Goal: Information Seeking & Learning: Learn about a topic

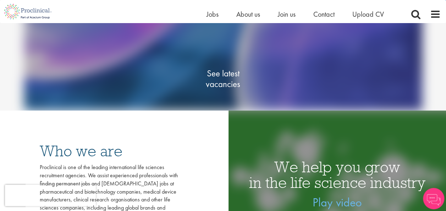
scroll to position [106, 0]
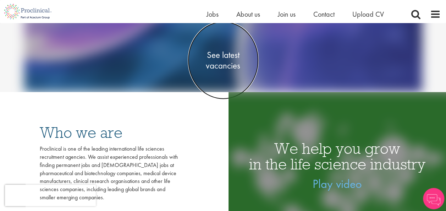
click at [226, 66] on span "See latest vacancies" at bounding box center [223, 59] width 71 height 21
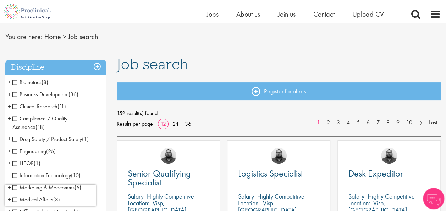
scroll to position [35, 0]
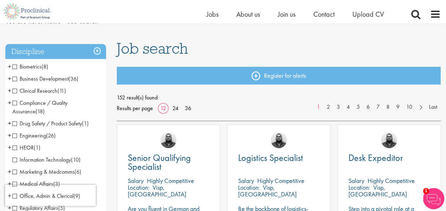
click at [17, 89] on span "Clinical Research" at bounding box center [34, 90] width 45 height 7
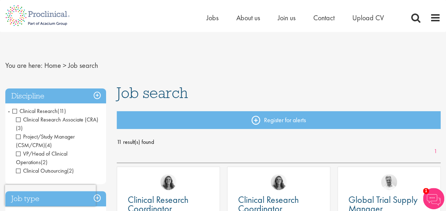
click at [16, 110] on span "Clinical Research" at bounding box center [34, 110] width 45 height 7
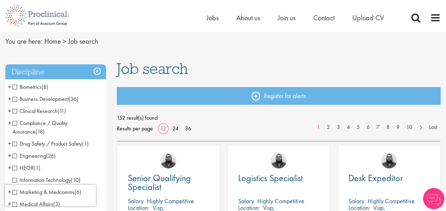
scroll to position [35, 0]
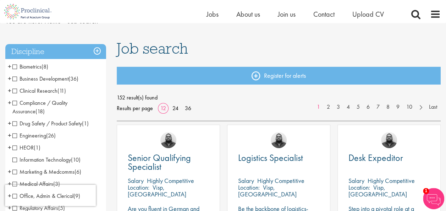
click at [16, 102] on span "Compliance / Quality Assurance" at bounding box center [39, 107] width 55 height 16
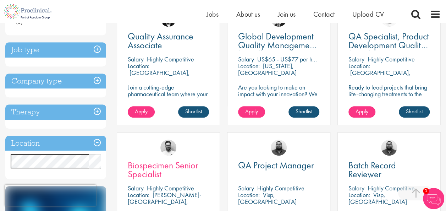
scroll to position [142, 0]
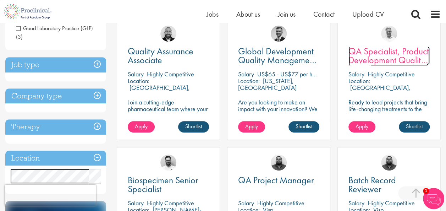
click at [380, 60] on span "QA Specialist, Product Development Quality (PDQ)" at bounding box center [389, 60] width 81 height 30
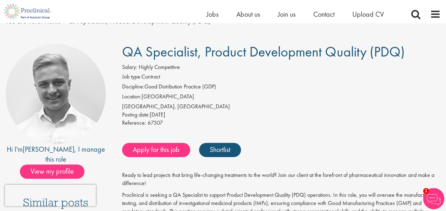
scroll to position [35, 0]
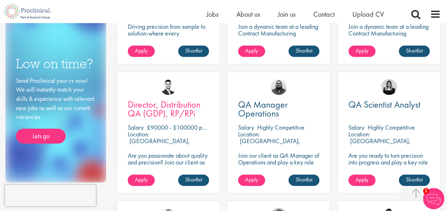
scroll to position [284, 0]
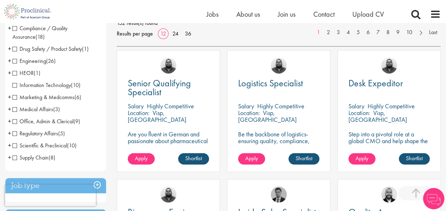
scroll to position [111, 0]
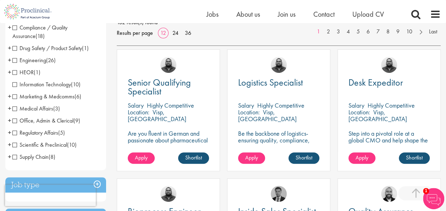
click at [17, 145] on span "Scientific & Preclinical" at bounding box center [39, 144] width 55 height 7
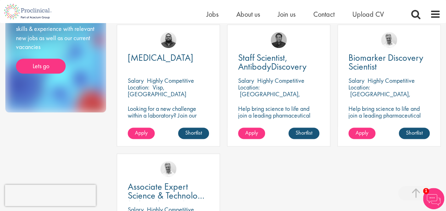
scroll to position [390, 0]
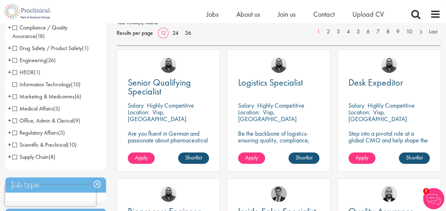
click at [17, 131] on span "Regulatory Affairs" at bounding box center [35, 132] width 46 height 7
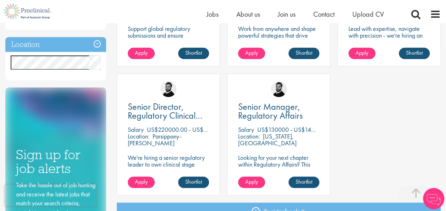
scroll to position [177, 0]
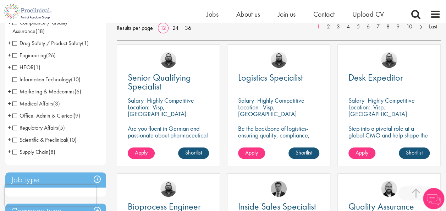
click at [15, 114] on span "Office, Admin & Clerical" at bounding box center [42, 115] width 61 height 7
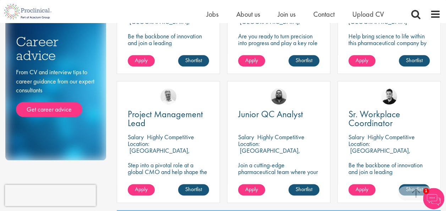
scroll to position [284, 0]
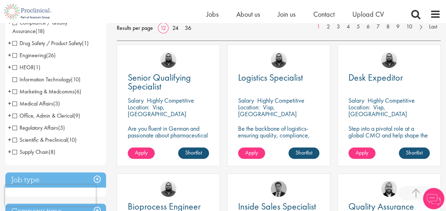
scroll to position [80, 0]
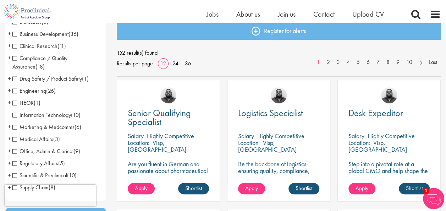
click at [18, 81] on span "Drug Safety / Product Safety" at bounding box center [47, 78] width 70 height 7
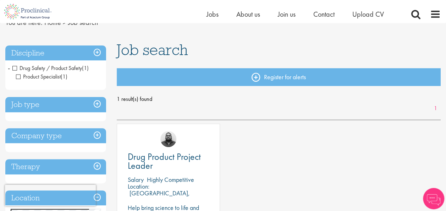
scroll to position [71, 0]
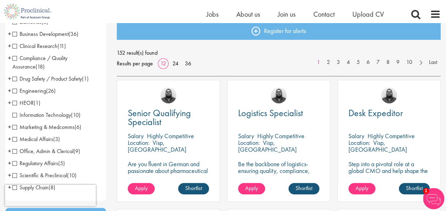
click at [14, 138] on span "Medical Affairs" at bounding box center [32, 138] width 41 height 7
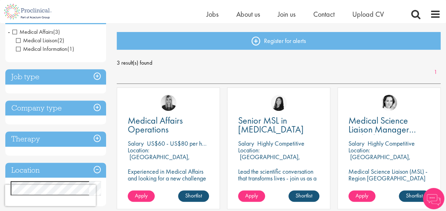
scroll to position [71, 0]
